Goal: Entertainment & Leisure: Consume media (video, audio)

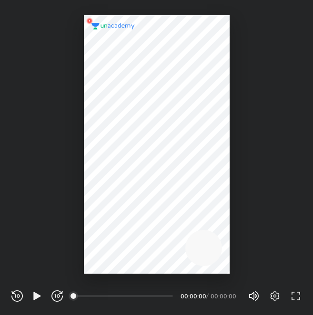
scroll to position [315, 313]
click at [37, 297] on icon "button" at bounding box center [36, 296] width 7 height 8
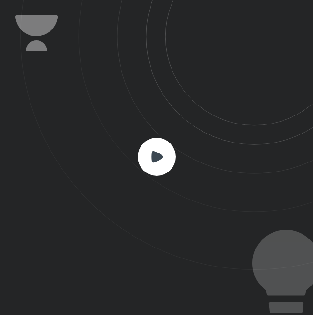
click at [37, 297] on div at bounding box center [156, 157] width 313 height 315
click at [146, 168] on rect at bounding box center [156, 157] width 38 height 38
click at [147, 167] on rect at bounding box center [156, 157] width 38 height 38
click at [154, 163] on rect at bounding box center [156, 157] width 38 height 38
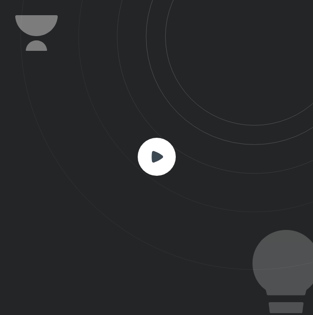
click at [164, 151] on rect at bounding box center [156, 157] width 38 height 38
click at [161, 151] on rect at bounding box center [156, 157] width 38 height 38
